Goal: Navigation & Orientation: Find specific page/section

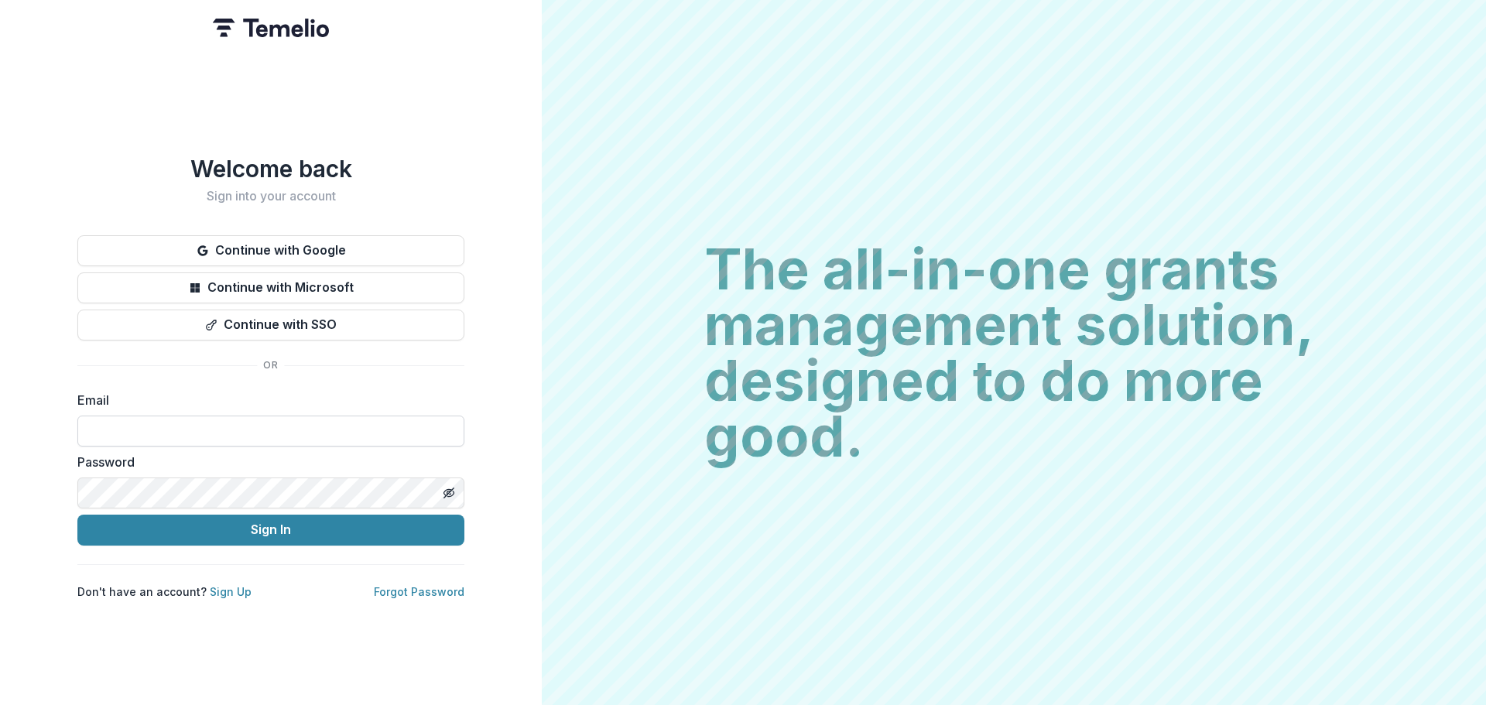
drag, startPoint x: 0, startPoint y: 0, endPoint x: 214, endPoint y: 424, distance: 475.1
click at [214, 424] on input at bounding box center [270, 431] width 387 height 31
type input "**********"
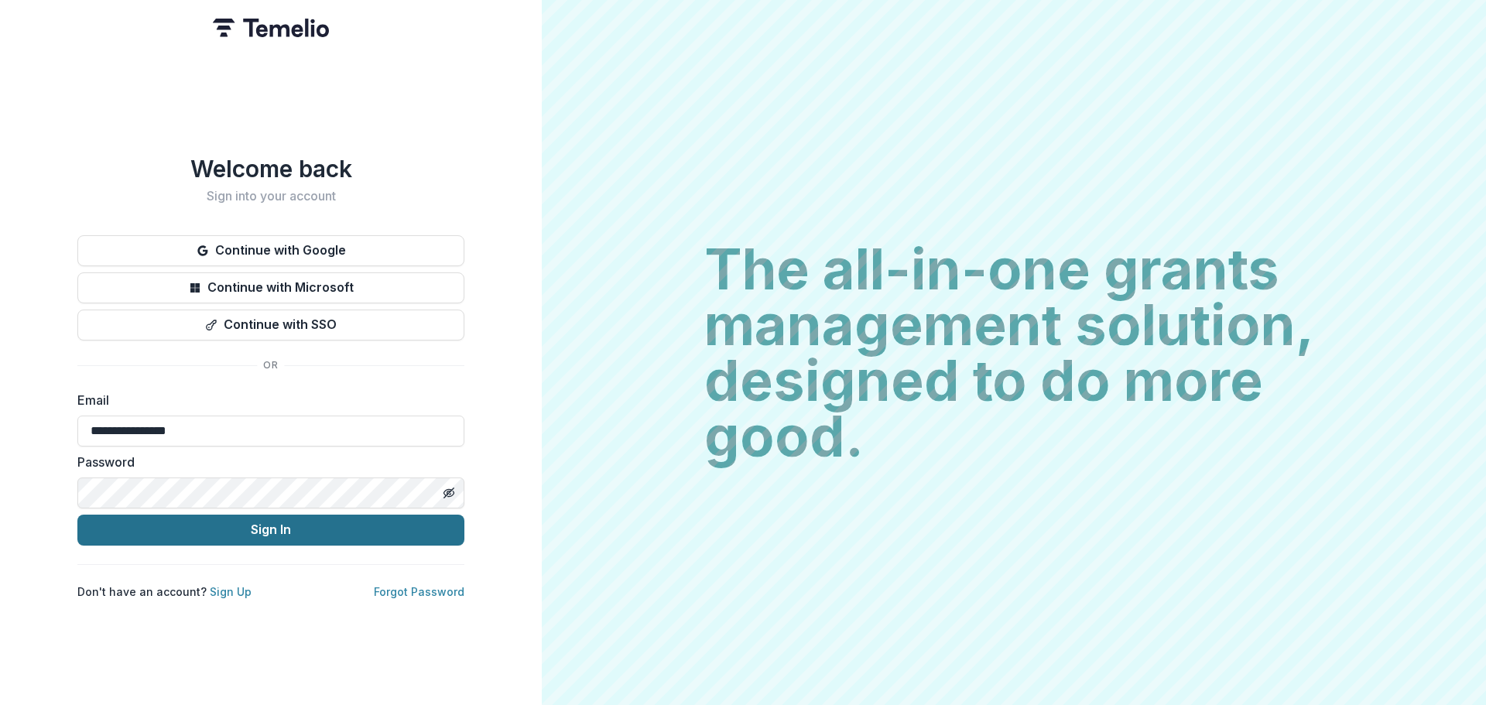
click at [118, 524] on button "Sign In" at bounding box center [270, 530] width 387 height 31
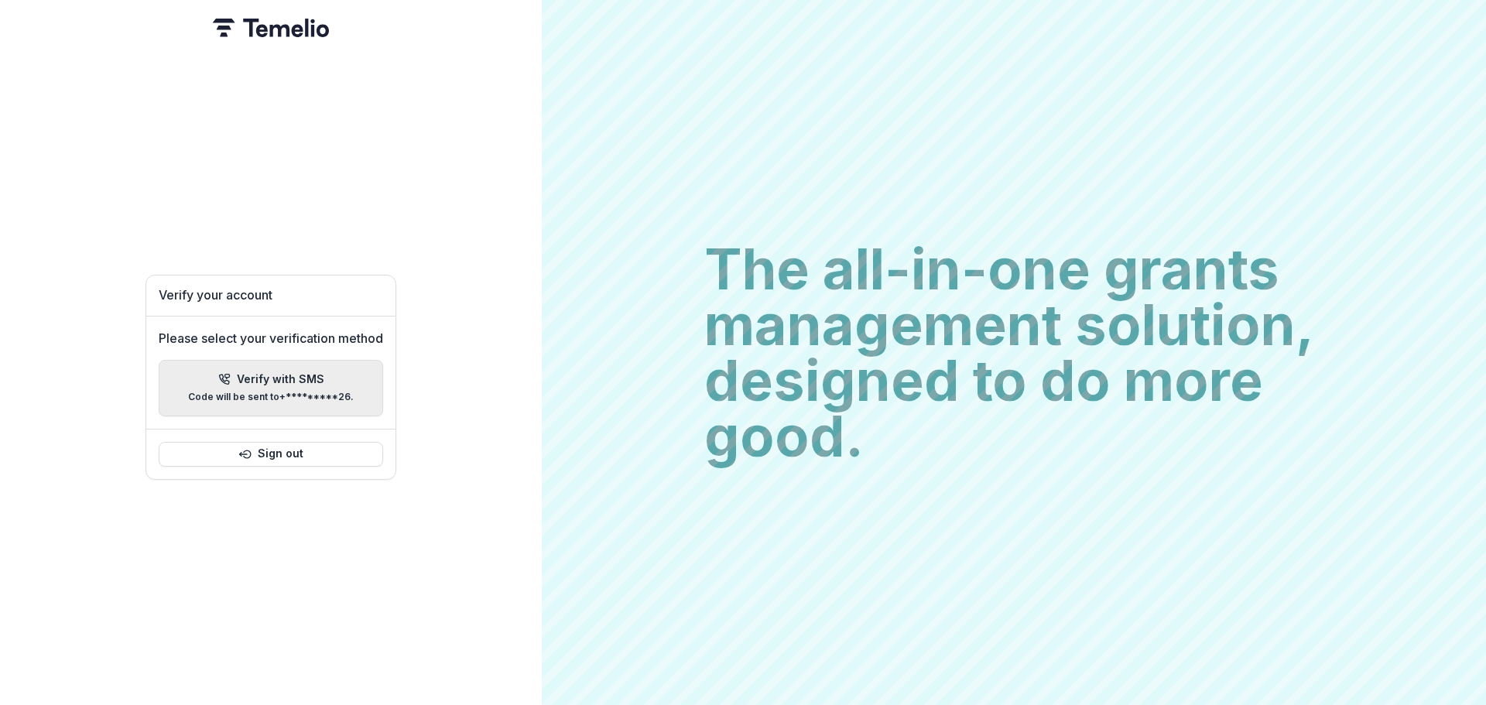
click at [263, 374] on p "Verify with SMS" at bounding box center [280, 379] width 87 height 13
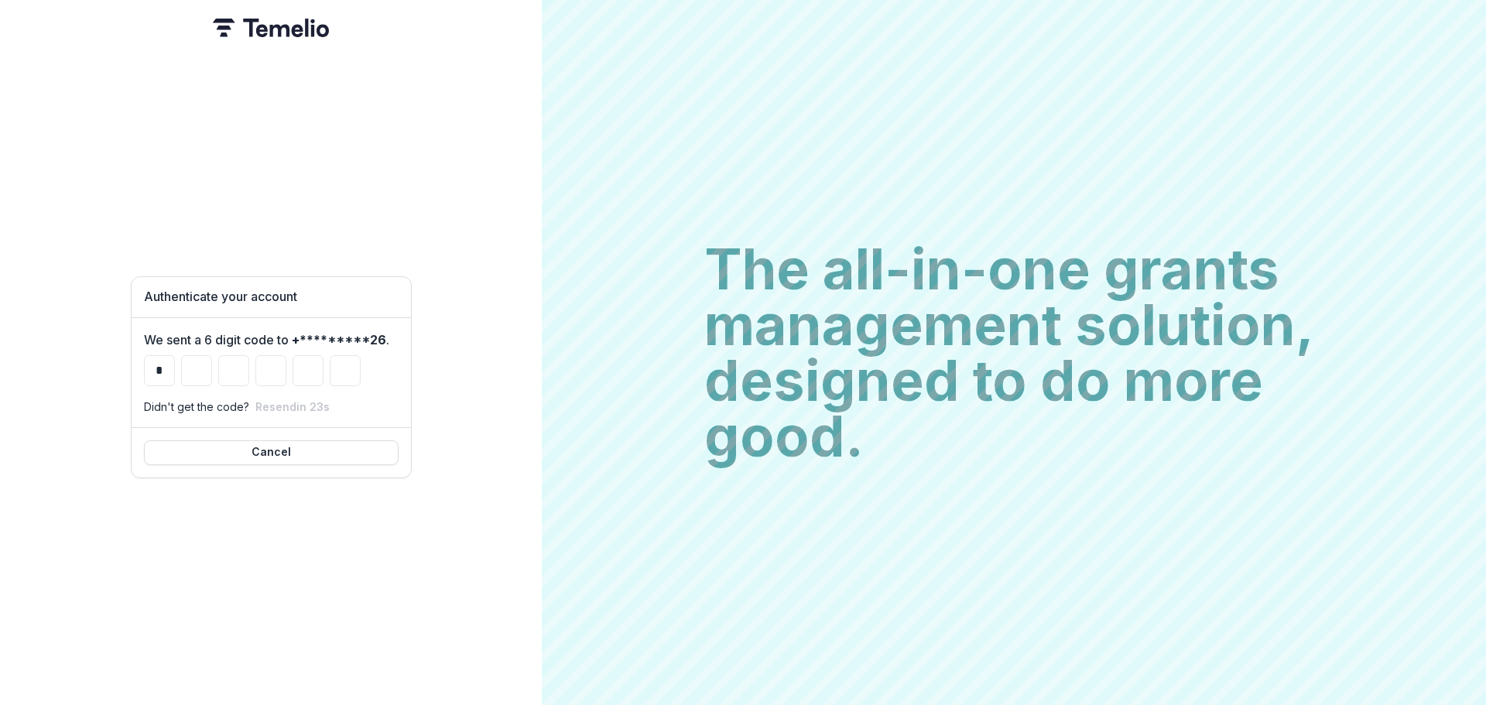
type input "*"
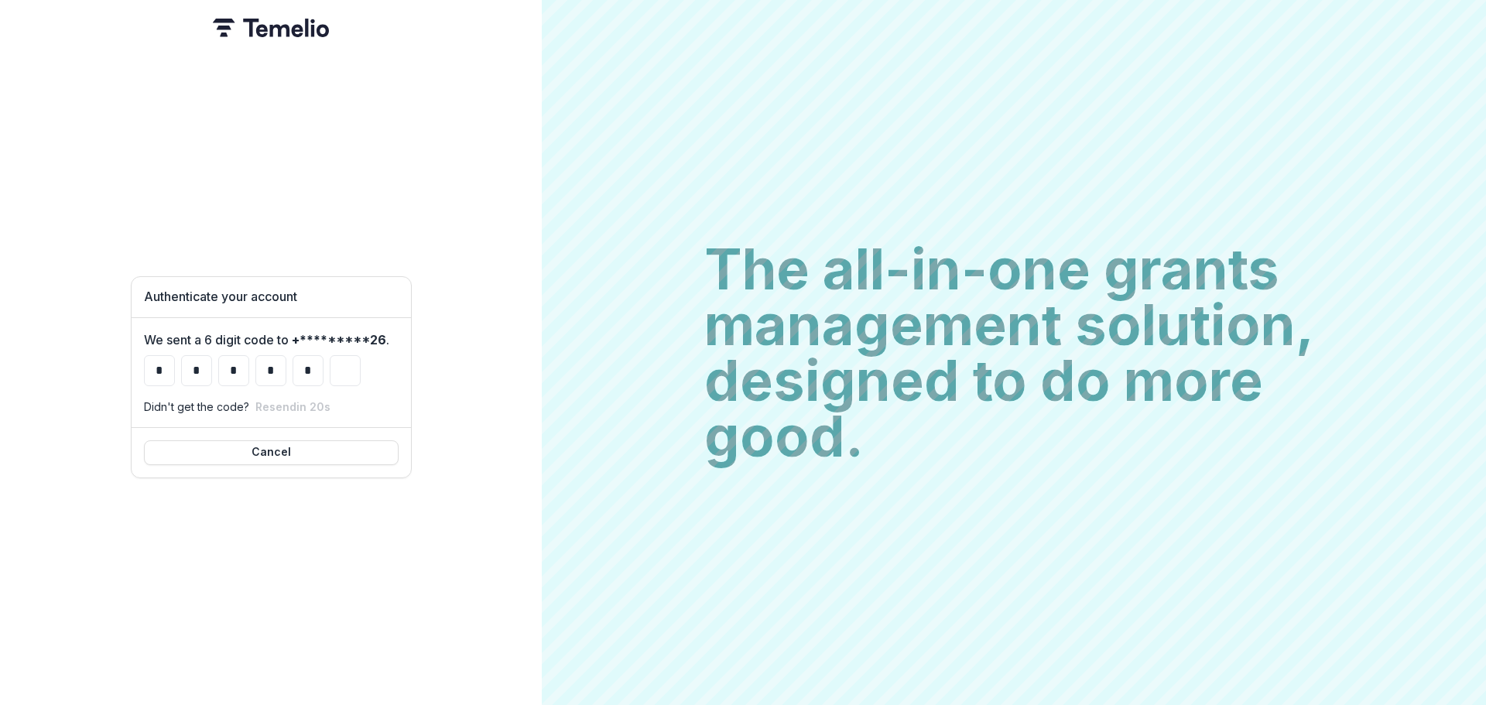
type input "*"
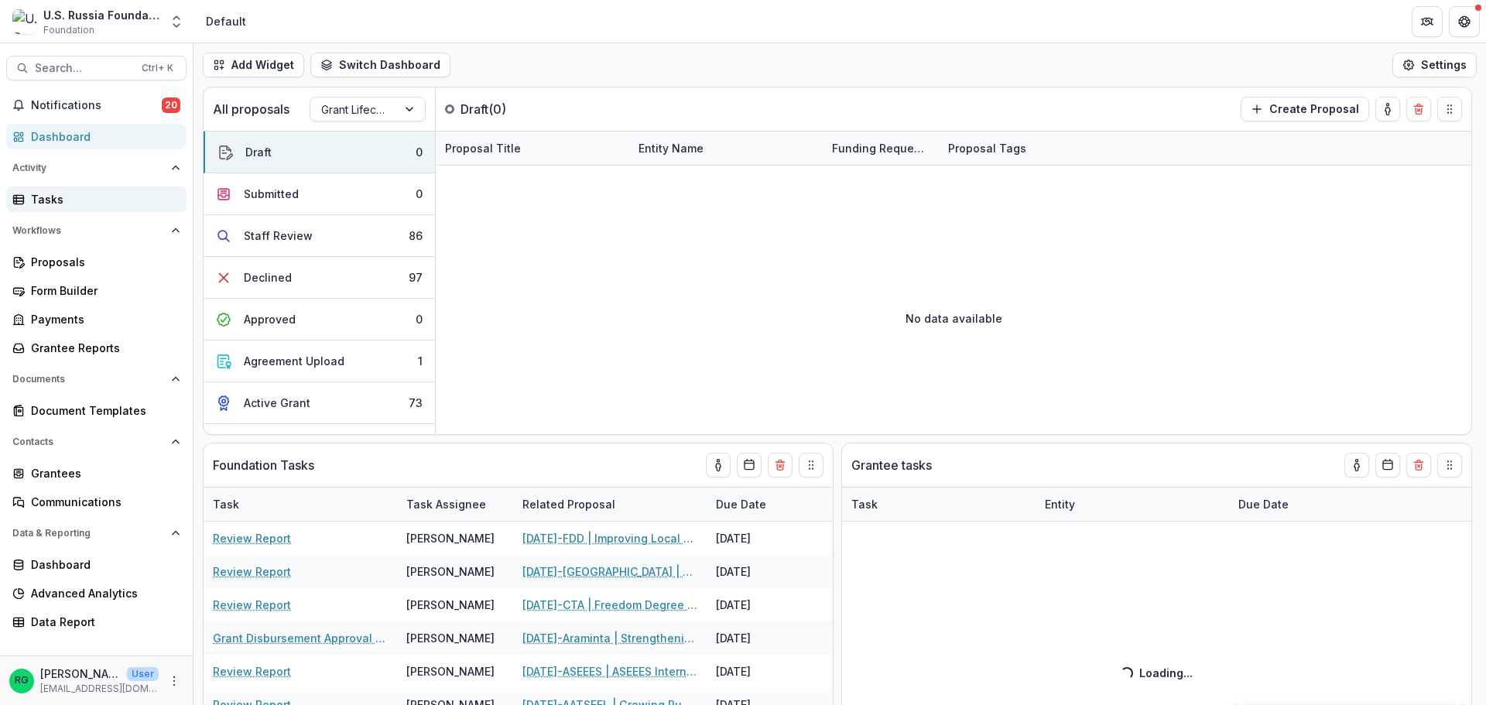
click at [47, 200] on div "Tasks" at bounding box center [102, 199] width 143 height 16
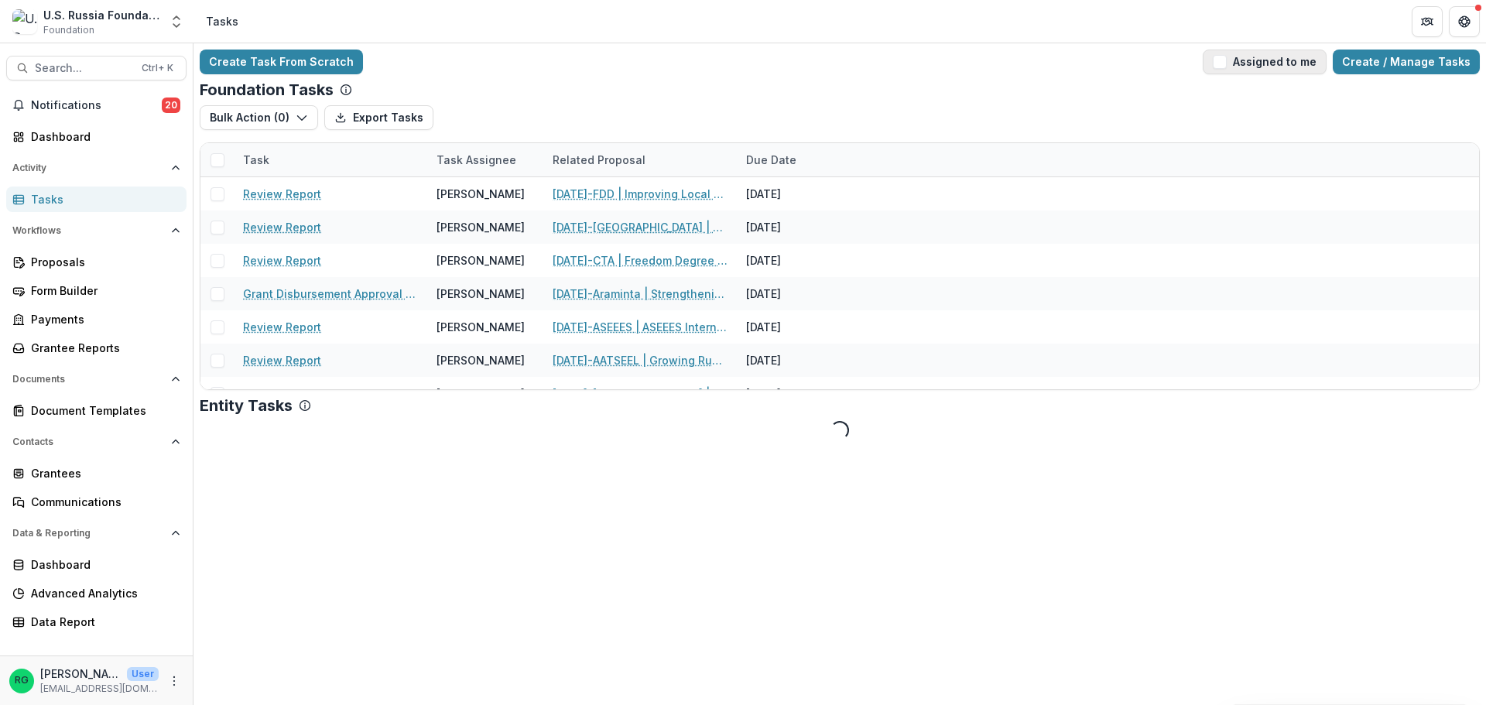
click at [1226, 68] on span "button" at bounding box center [1219, 62] width 14 height 14
